Goal: Transaction & Acquisition: Subscribe to service/newsletter

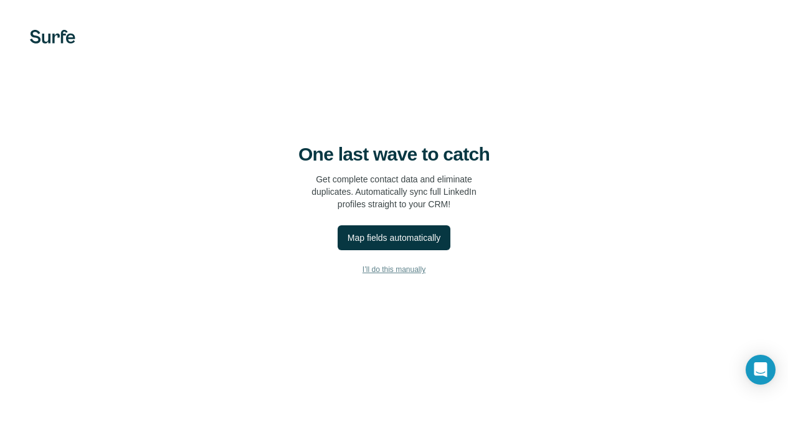
click at [362, 269] on span "I’ll do this manually" at bounding box center [393, 269] width 63 height 11
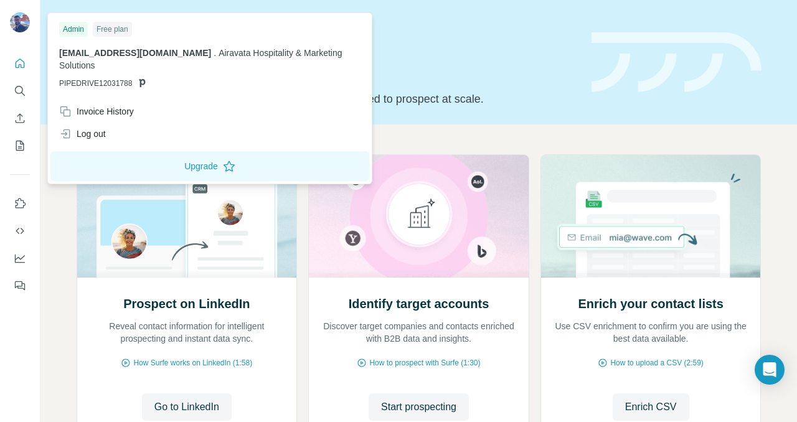
click at [19, 20] on img at bounding box center [20, 22] width 20 height 20
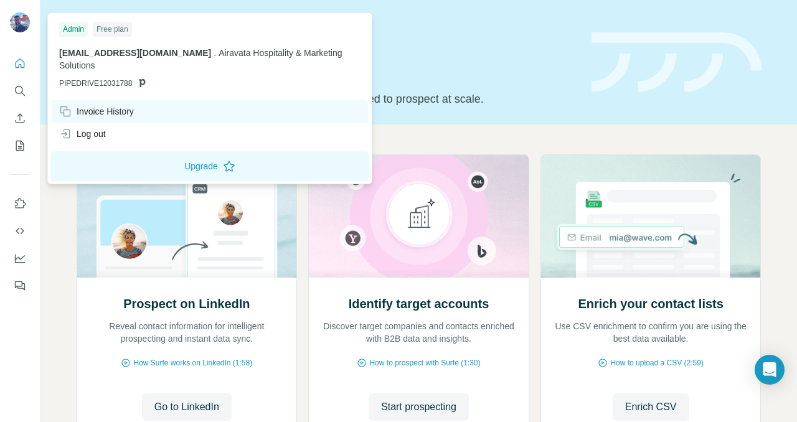
click at [124, 105] on div "Invoice History" at bounding box center [96, 111] width 75 height 12
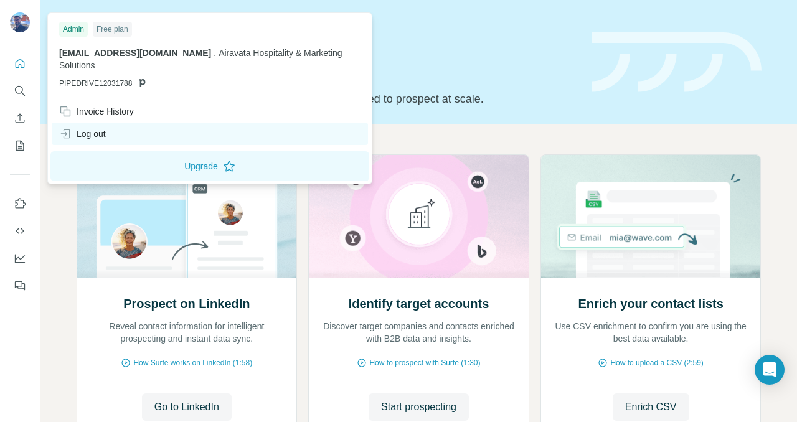
click at [99, 128] on div "Log out" at bounding box center [82, 134] width 47 height 12
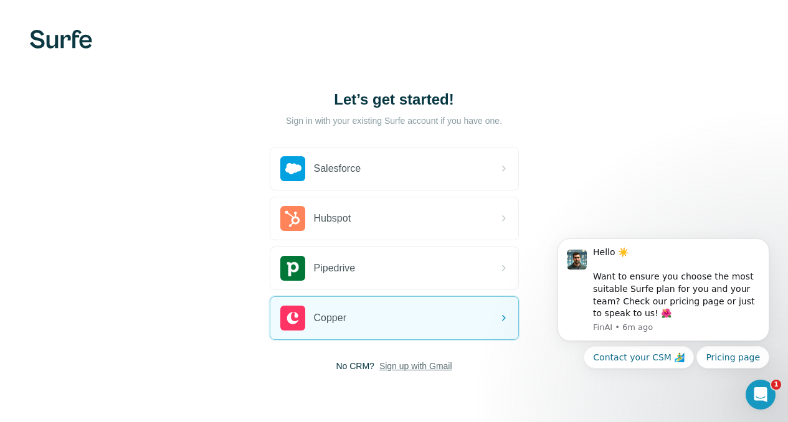
click at [379, 365] on span "Sign up with Gmail" at bounding box center [415, 366] width 73 height 12
click at [270, 387] on button "Sign up with Google" at bounding box center [394, 397] width 249 height 25
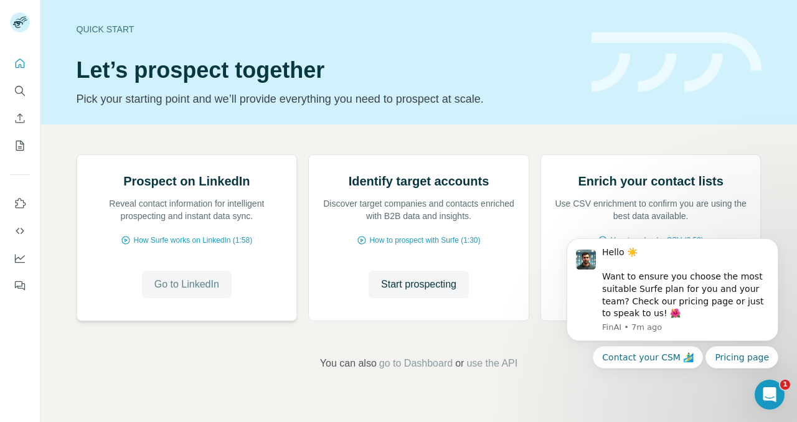
click at [194, 292] on span "Go to LinkedIn" at bounding box center [186, 284] width 65 height 15
